Goal: Task Accomplishment & Management: Use online tool/utility

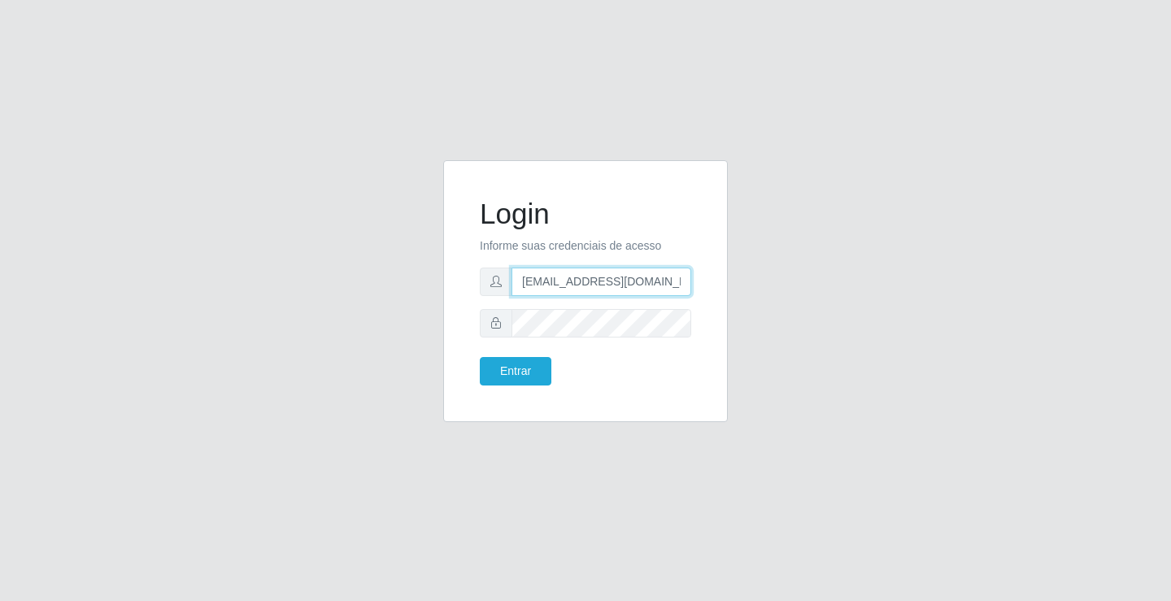
click at [688, 283] on input "[EMAIL_ADDRESS][DOMAIN_NAME]" at bounding box center [601, 282] width 180 height 28
type input "a"
type input "[EMAIL_ADDRESS][DOMAIN_NAME]"
click at [480, 357] on button "Entrar" at bounding box center [516, 371] width 72 height 28
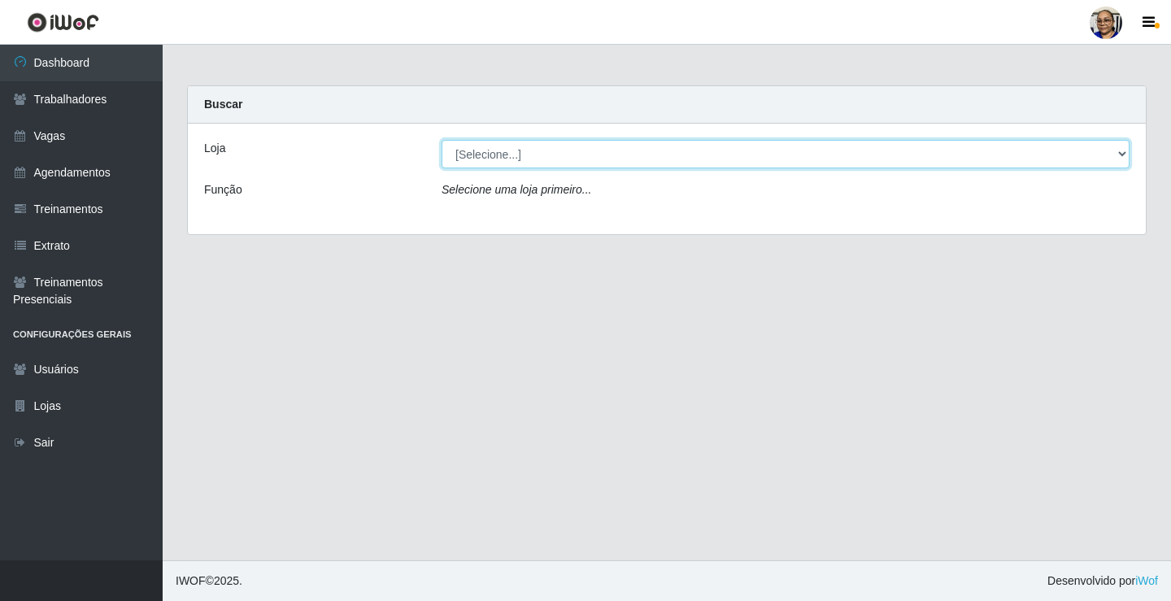
click at [1119, 154] on select "[Selecione...] Mercadinho [GEOGRAPHIC_DATA]" at bounding box center [786, 154] width 688 height 28
select select "345"
click at [442, 140] on select "[Selecione...] Mercadinho [GEOGRAPHIC_DATA]" at bounding box center [786, 154] width 688 height 28
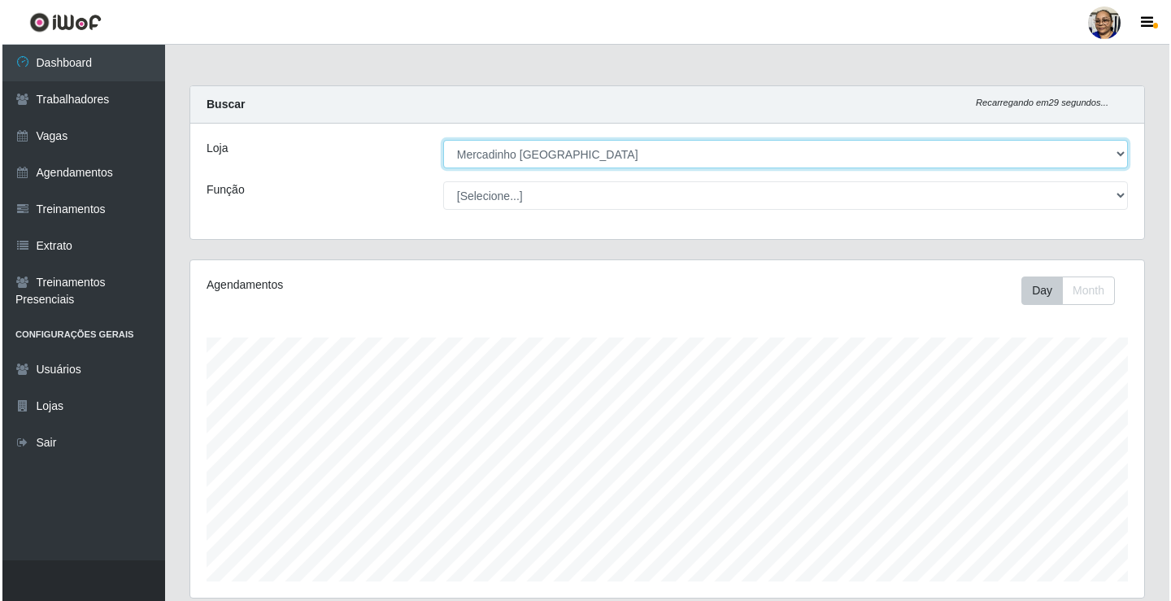
scroll to position [407, 0]
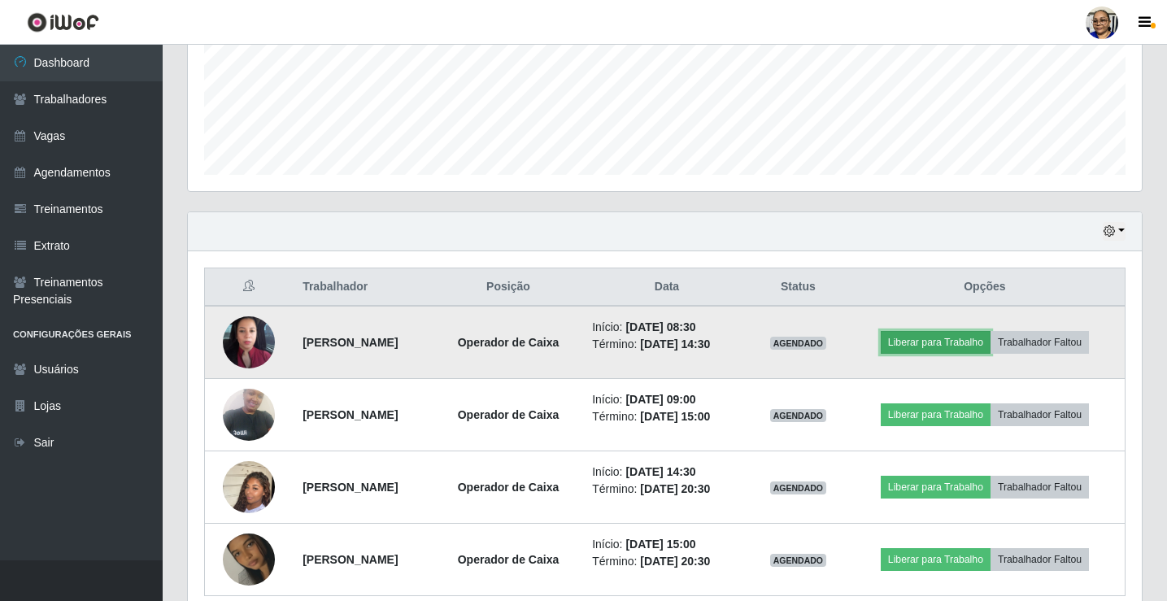
click at [965, 347] on button "Liberar para Trabalho" at bounding box center [936, 342] width 110 height 23
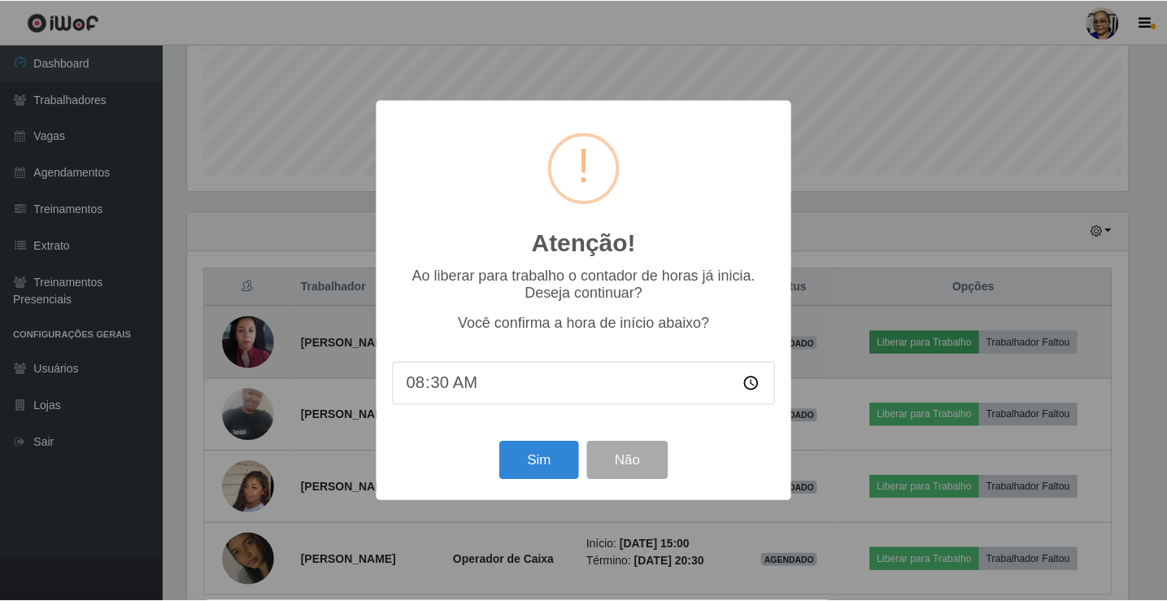
scroll to position [337, 944]
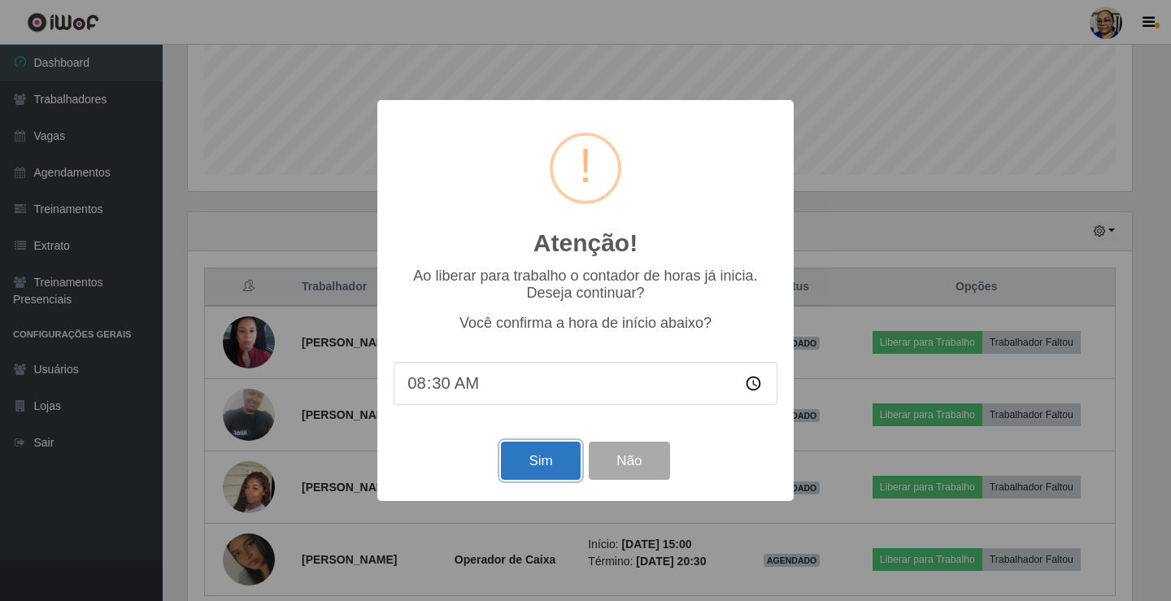
click at [552, 462] on button "Sim" at bounding box center [540, 461] width 79 height 38
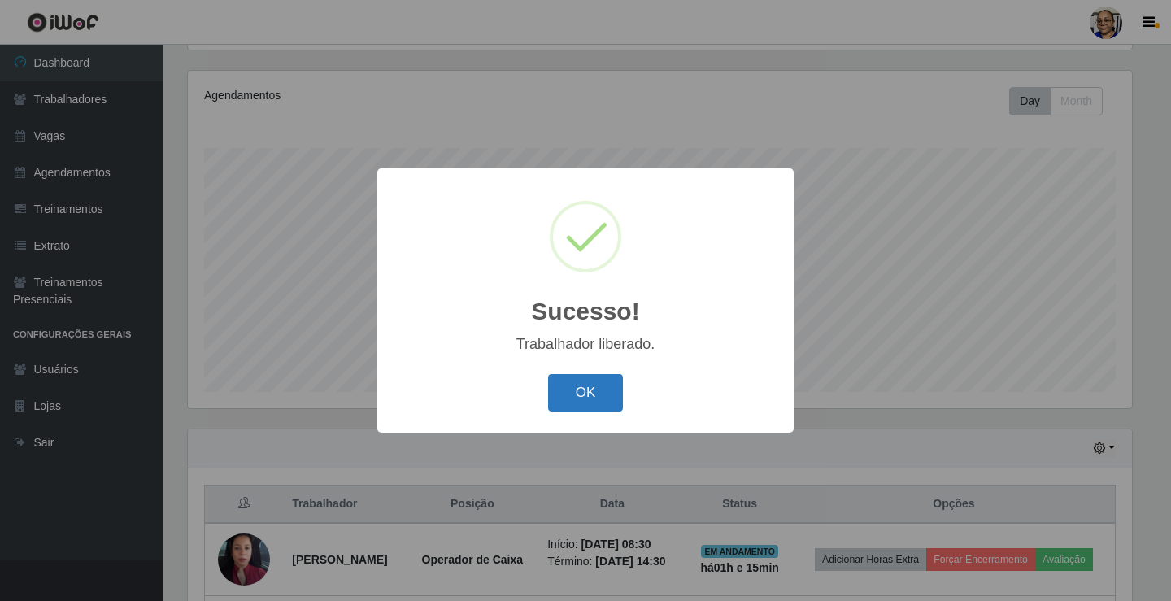
click at [585, 382] on button "OK" at bounding box center [586, 393] width 76 height 38
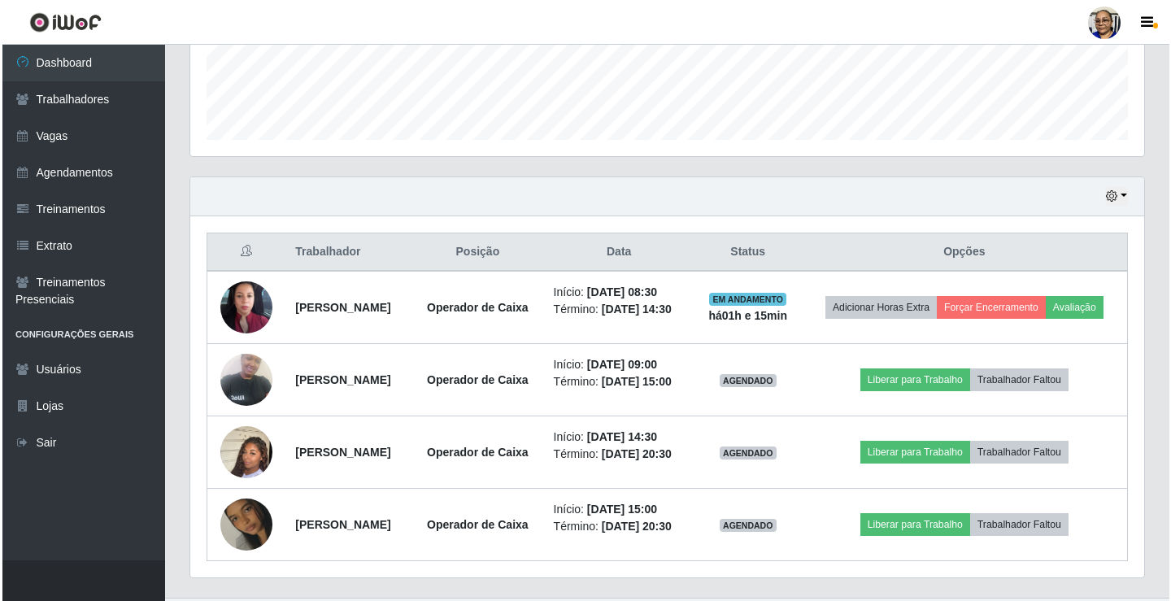
scroll to position [515, 0]
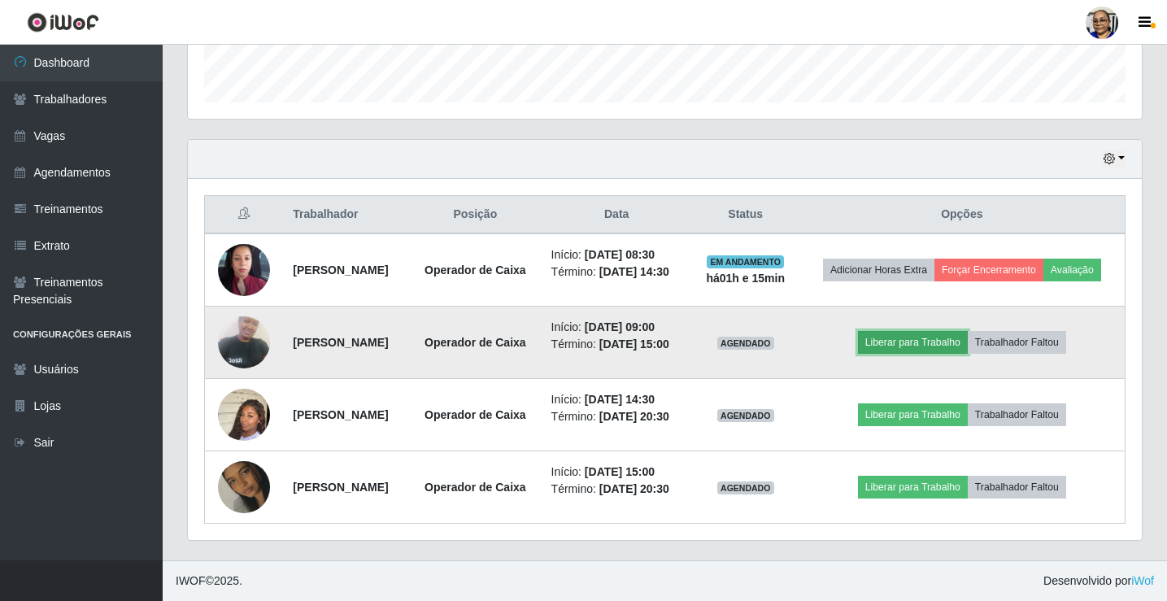
click at [928, 331] on button "Liberar para Trabalho" at bounding box center [913, 342] width 110 height 23
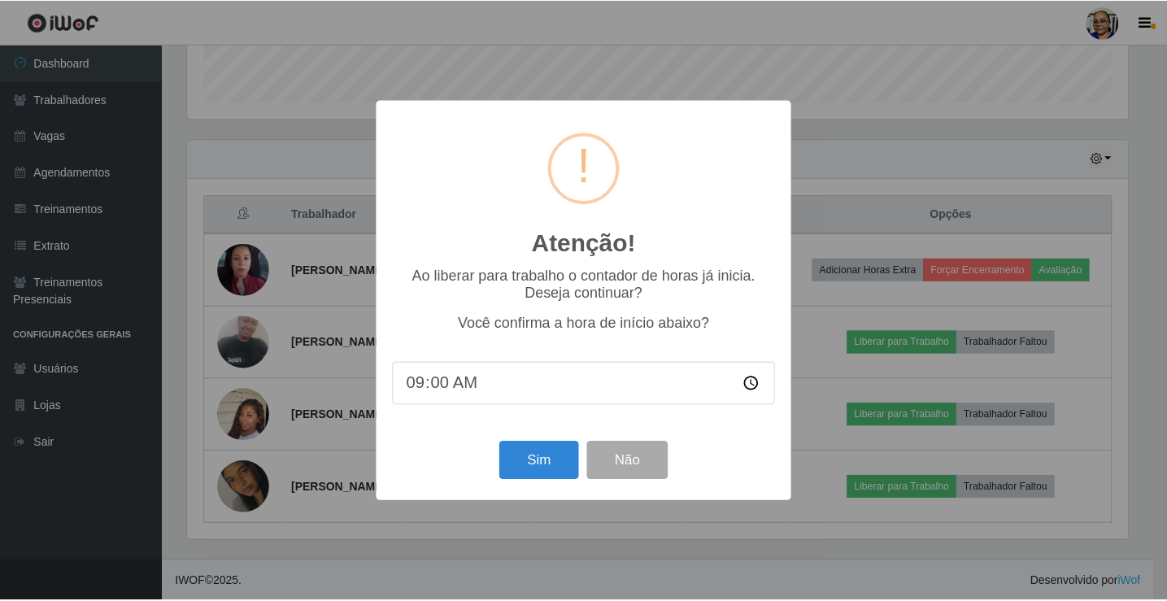
scroll to position [337, 944]
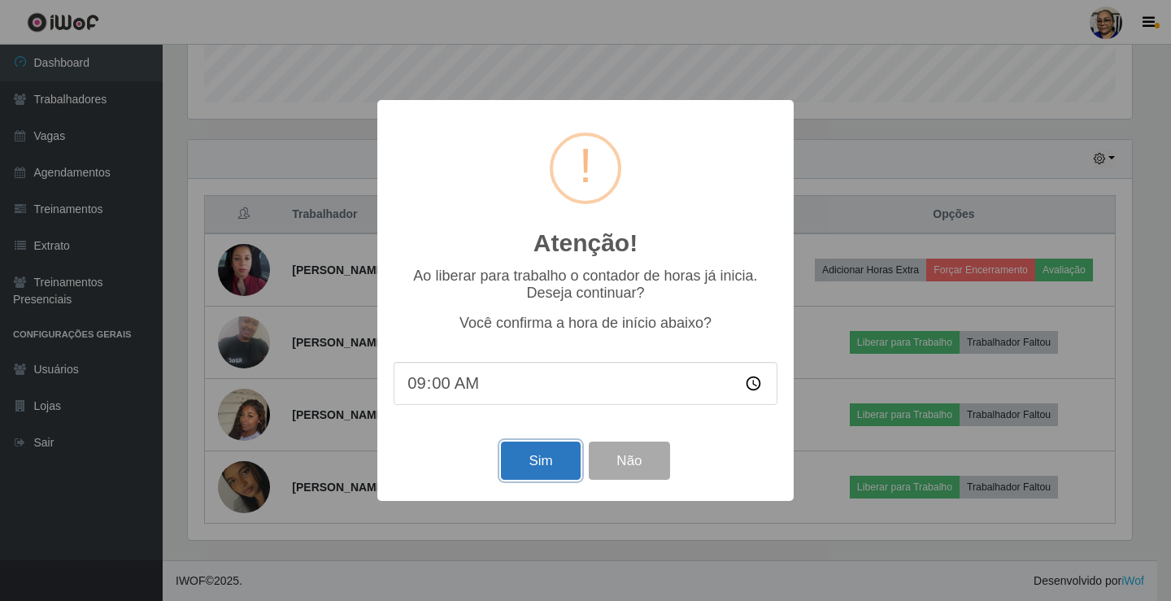
click at [545, 465] on button "Sim" at bounding box center [540, 461] width 79 height 38
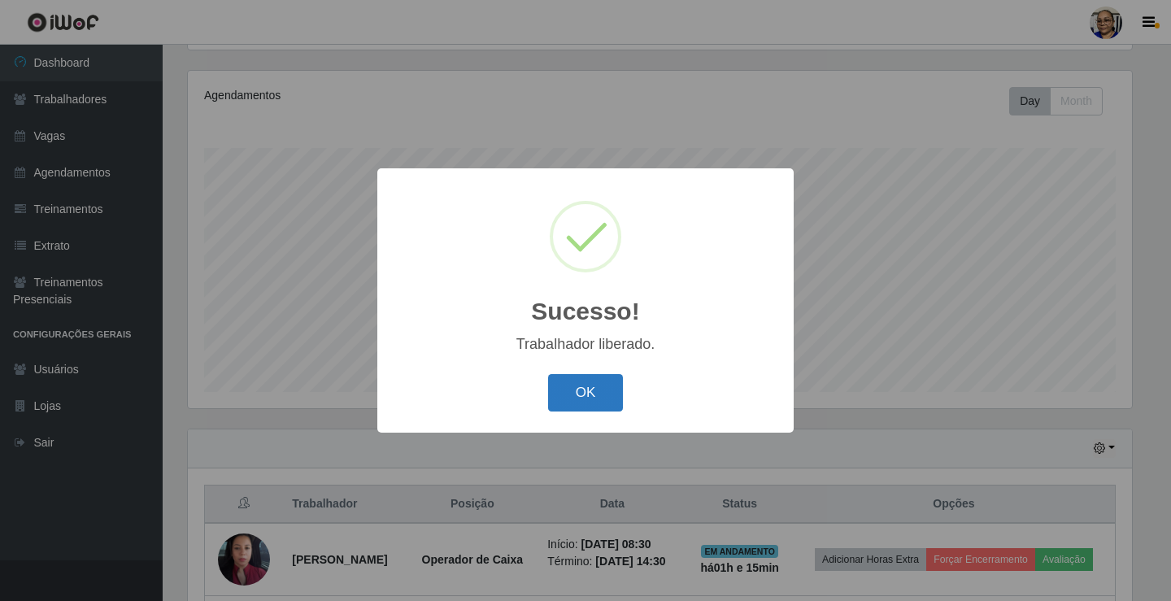
click at [603, 392] on button "OK" at bounding box center [586, 393] width 76 height 38
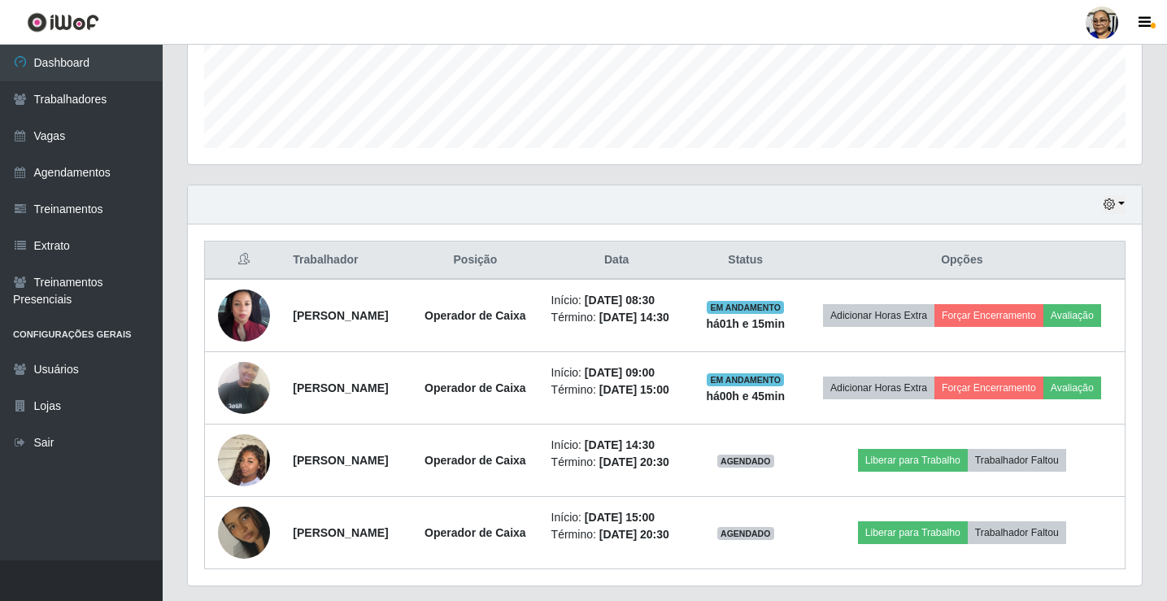
scroll to position [528, 0]
